Goal: Task Accomplishment & Management: Use online tool/utility

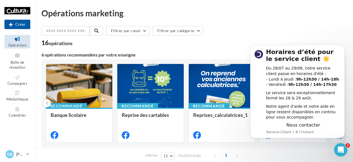
click at [237, 156] on div "1" at bounding box center [227, 155] width 32 height 9
click at [327, 12] on div "Opérations marketing" at bounding box center [193, 13] width 305 height 8
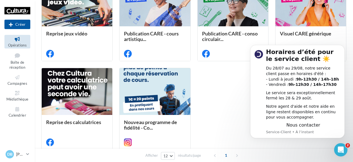
scroll to position [265, 0]
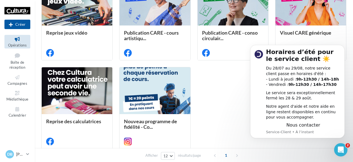
click at [234, 96] on div "OP Arts urbains TREMPLIN MUSIC'AL OP Vive les couleurs Recrutement animateurs R…" at bounding box center [193, 19] width 305 height 260
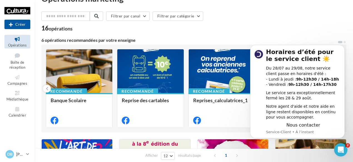
scroll to position [0, 0]
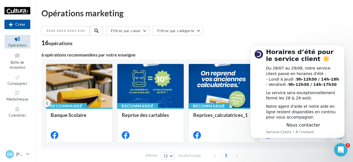
click at [47, 100] on button at bounding box center [47, 104] width 8 height 8
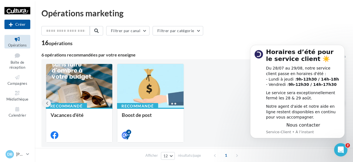
click at [47, 100] on button at bounding box center [47, 104] width 8 height 8
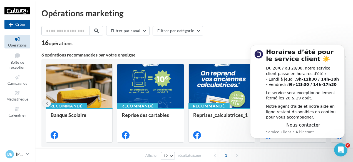
click at [47, 100] on button at bounding box center [47, 104] width 8 height 8
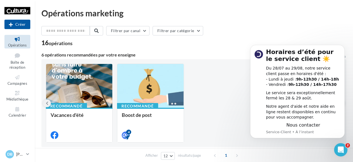
click at [48, 104] on button at bounding box center [47, 104] width 8 height 8
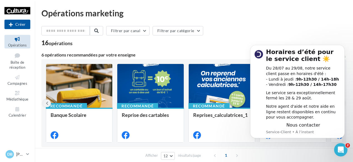
click at [48, 104] on button at bounding box center [47, 104] width 8 height 8
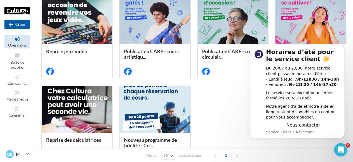
scroll to position [298, 0]
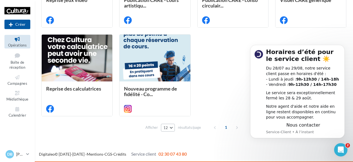
click at [172, 129] on button "12" at bounding box center [168, 128] width 14 height 8
click at [170, 100] on span "24" at bounding box center [167, 98] width 4 height 4
drag, startPoint x: 355, startPoint y: 67, endPoint x: 200, endPoint y: 101, distance: 158.9
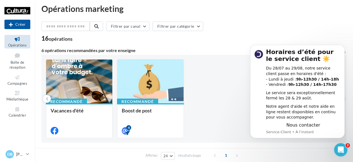
scroll to position [3, 0]
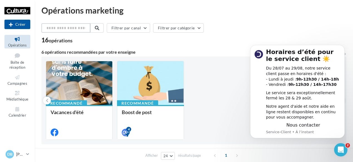
click at [60, 28] on input "text" at bounding box center [65, 27] width 49 height 9
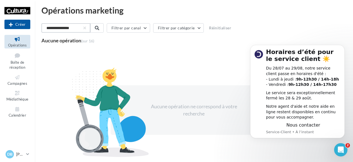
click at [68, 30] on input "**********" at bounding box center [65, 27] width 49 height 9
type input "**********"
click at [99, 28] on span at bounding box center [96, 28] width 4 height 4
